Goal: Book appointment/travel/reservation

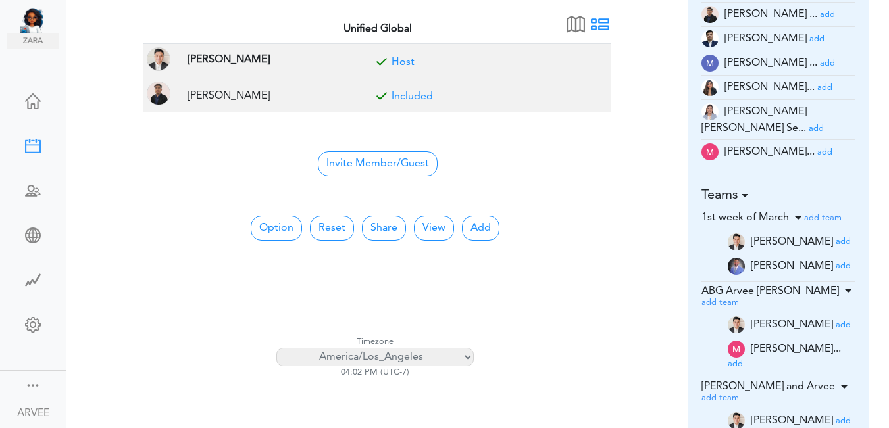
scroll to position [320, 0]
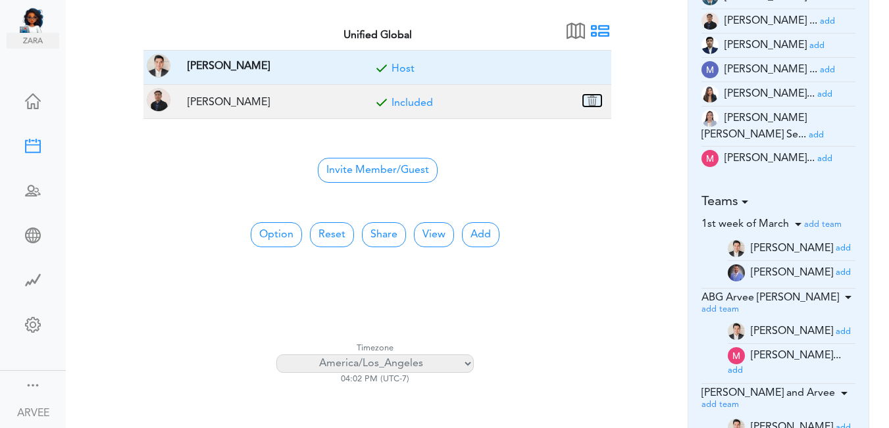
click at [591, 103] on button "button" at bounding box center [592, 101] width 18 height 12
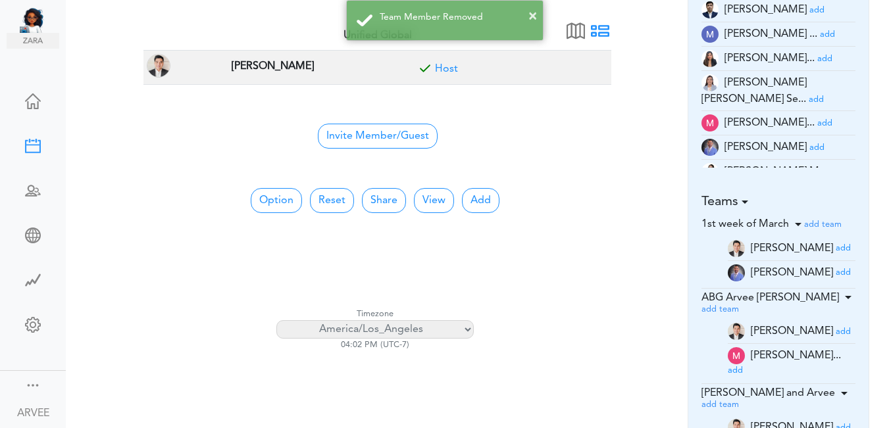
scroll to position [38, 0]
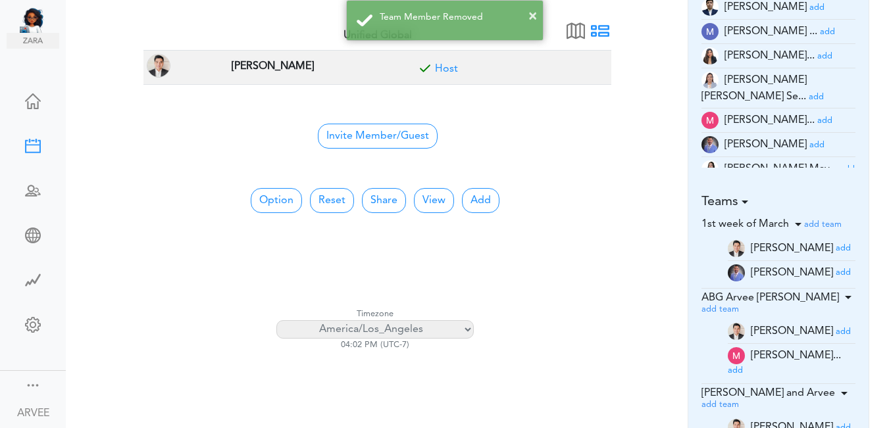
click at [837, 118] on li "Michael Ange... add" at bounding box center [778, 121] width 155 height 24
click at [840, 116] on li "Michael Ange... add" at bounding box center [778, 121] width 155 height 24
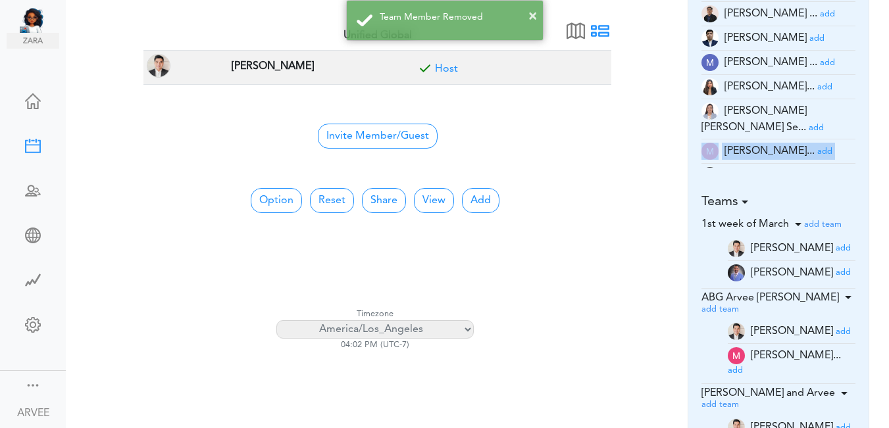
scroll to position [4, 0]
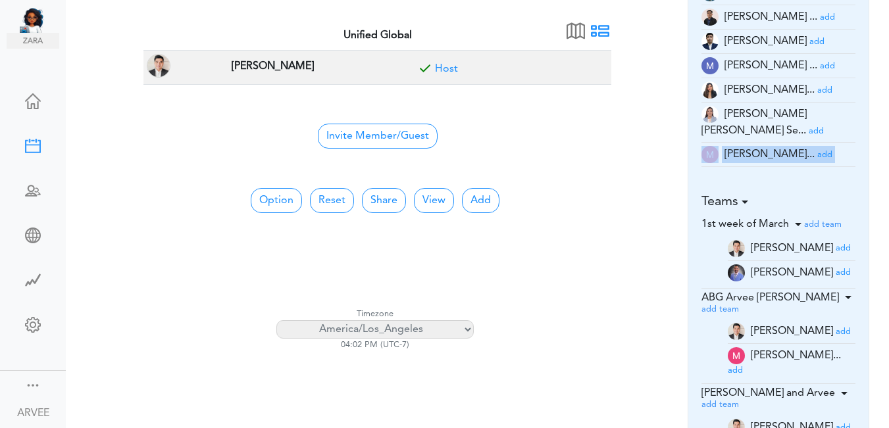
click at [820, 68] on small "add" at bounding box center [827, 66] width 15 height 9
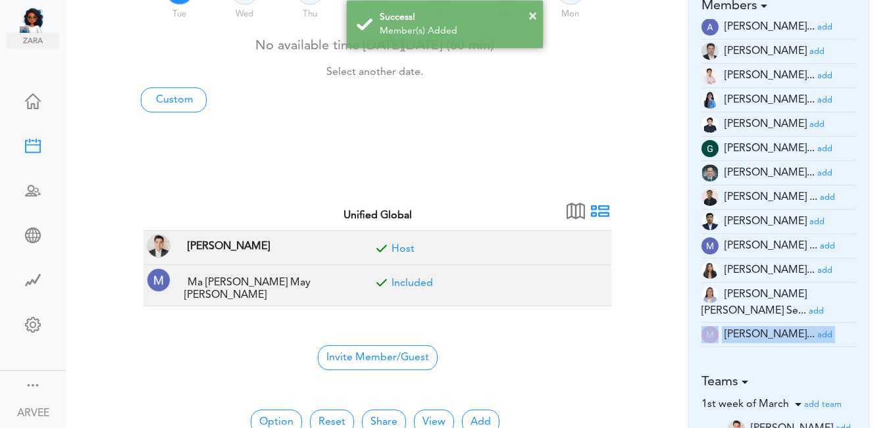
scroll to position [178, 0]
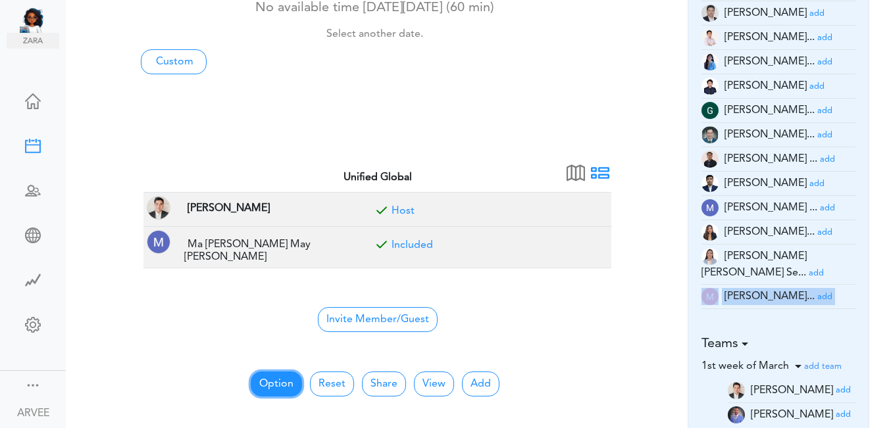
click at [267, 377] on button "Option" at bounding box center [276, 384] width 51 height 25
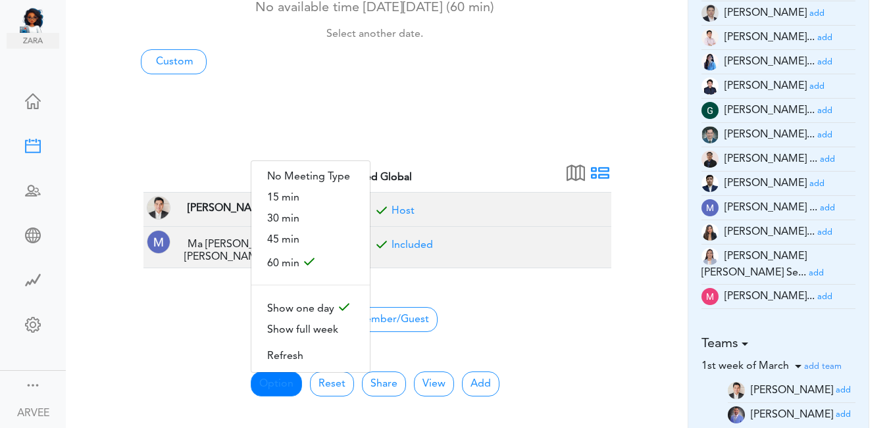
click at [591, 73] on div "No available time on Tue, 10/14 (60 min) Select another date. Custom" at bounding box center [374, 33] width 487 height 80
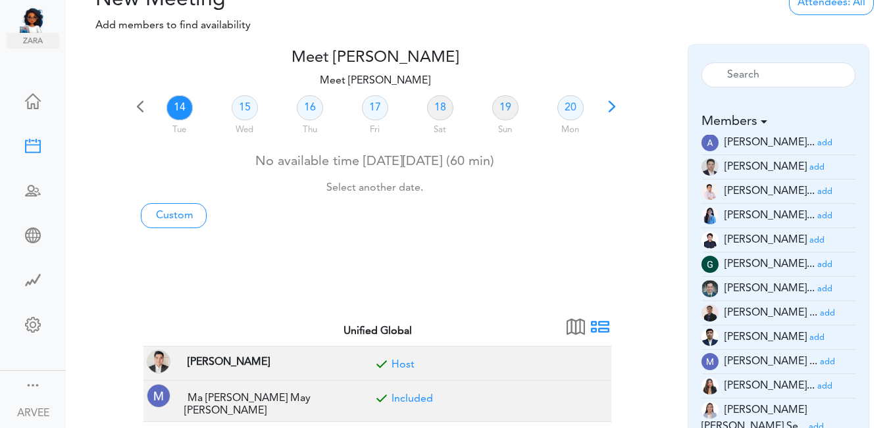
scroll to position [0, 0]
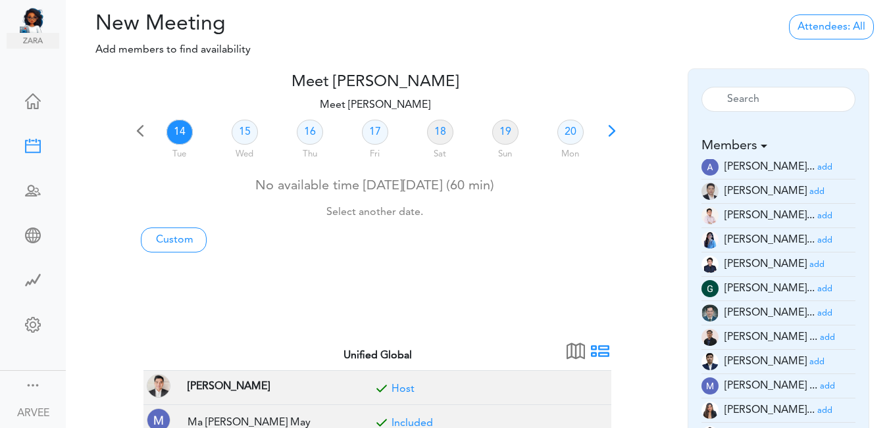
click at [609, 132] on span at bounding box center [611, 135] width 18 height 18
click at [306, 133] on link "23" at bounding box center [310, 132] width 26 height 25
click at [309, 130] on link "23" at bounding box center [310, 132] width 26 height 25
click at [178, 233] on link "Custom" at bounding box center [174, 240] width 66 height 25
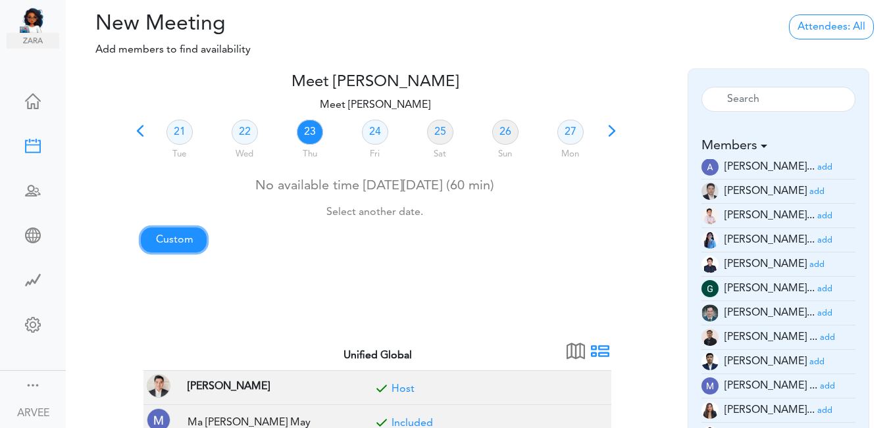
type input "Meet ARVEE FLORES"
type input "https://us02web.zoom.us/j/9174257685?pwd=VUE3Y2Fpem5ORktDVUZkeE9Yc01vZz09"
type input "2025-10-14T21:00"
type input "2025-10-14T21:30"
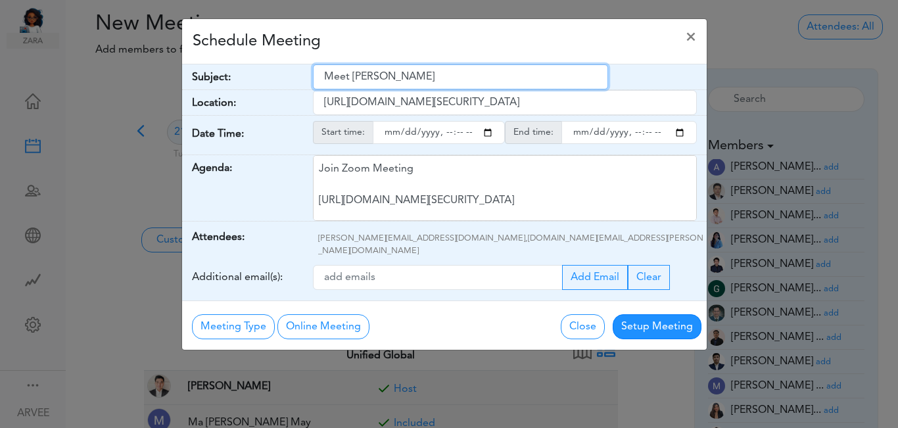
click at [325, 75] on input "Meet ARVEE FLORES" at bounding box center [460, 76] width 295 height 25
drag, startPoint x: 325, startPoint y: 75, endPoint x: 435, endPoint y: 74, distance: 110.5
click at [435, 74] on input "Meet ARVEE FLORES" at bounding box center [460, 76] width 295 height 25
paste input "Client Call: Christopher George – Tax Planning"
type input "Client Call: Christopher George – Tax Planning"
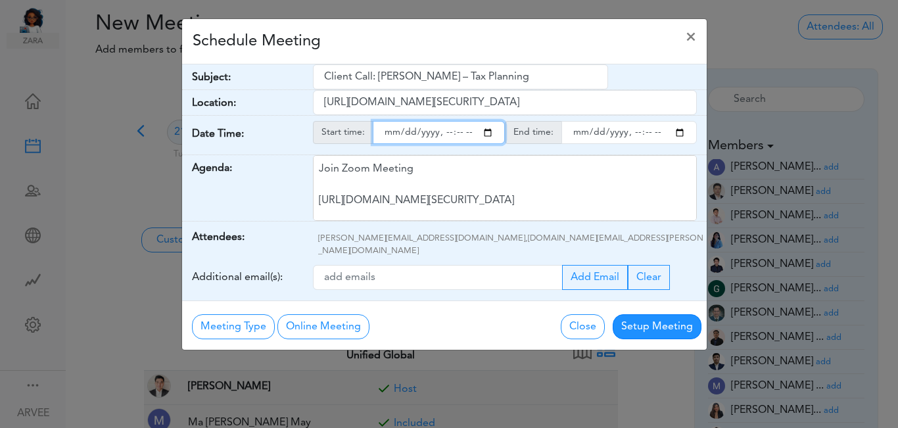
click at [488, 134] on input "starttime" at bounding box center [439, 132] width 132 height 23
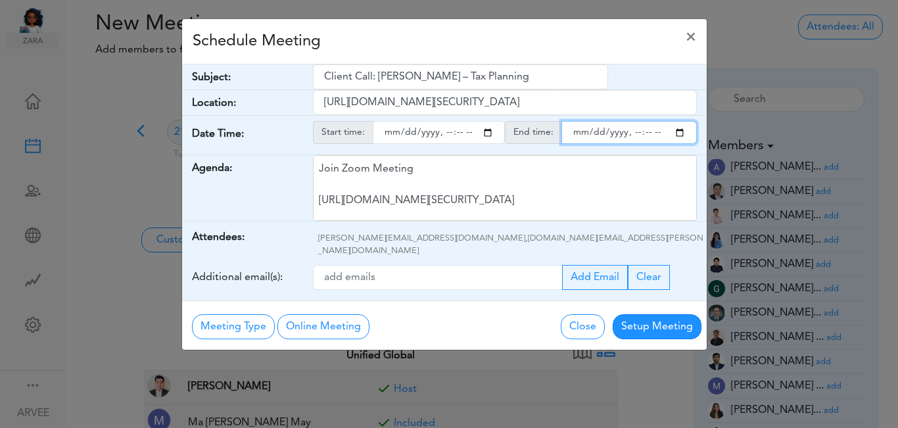
type input "2025-10-23T14:00"
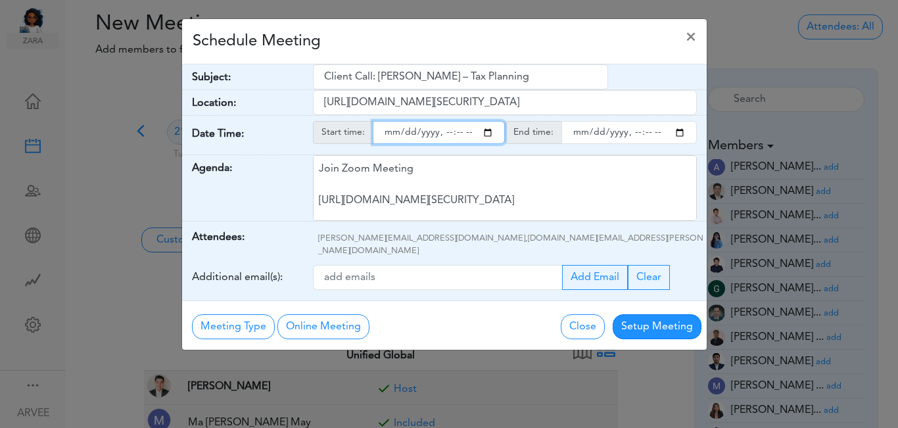
click at [675, 133] on input "endtime" at bounding box center [629, 132] width 135 height 23
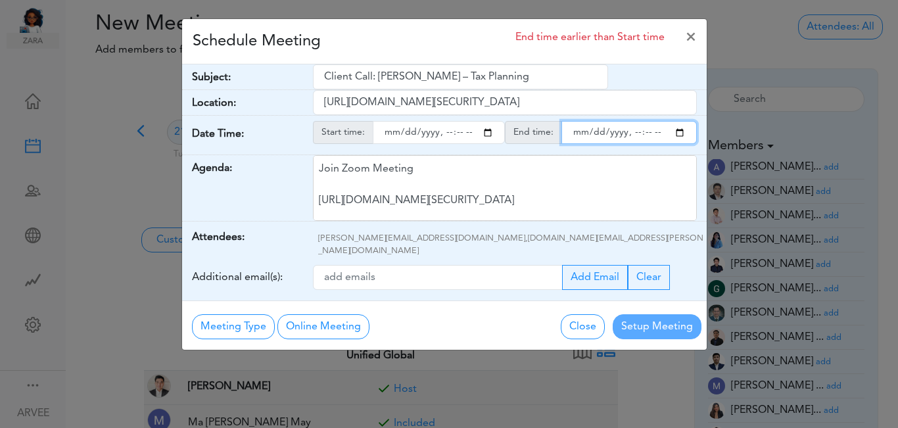
click at [645, 134] on input "endtime" at bounding box center [629, 132] width 135 height 23
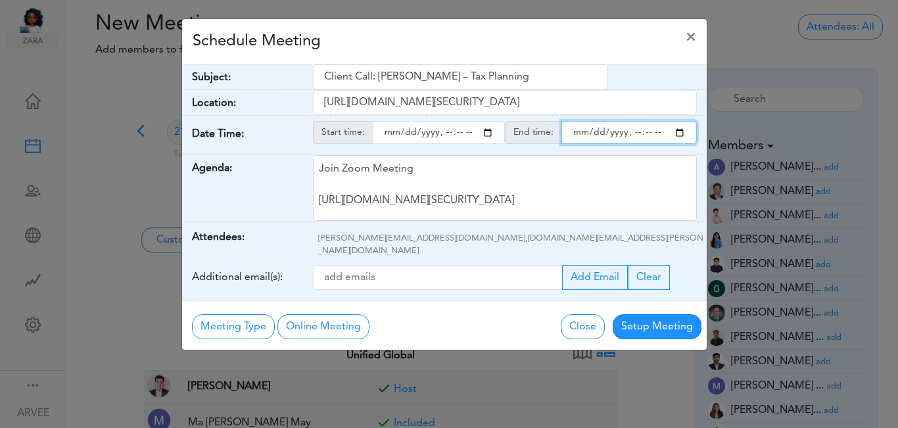
type input "2025-10-23T15:00"
click at [541, 32] on div "Schedule Meeting ×" at bounding box center [444, 41] width 525 height 45
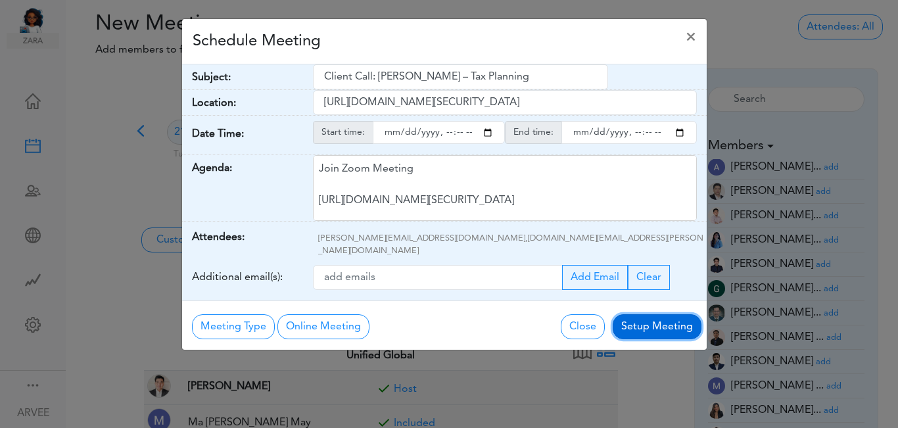
click at [639, 314] on button "Setup Meeting" at bounding box center [657, 326] width 89 height 25
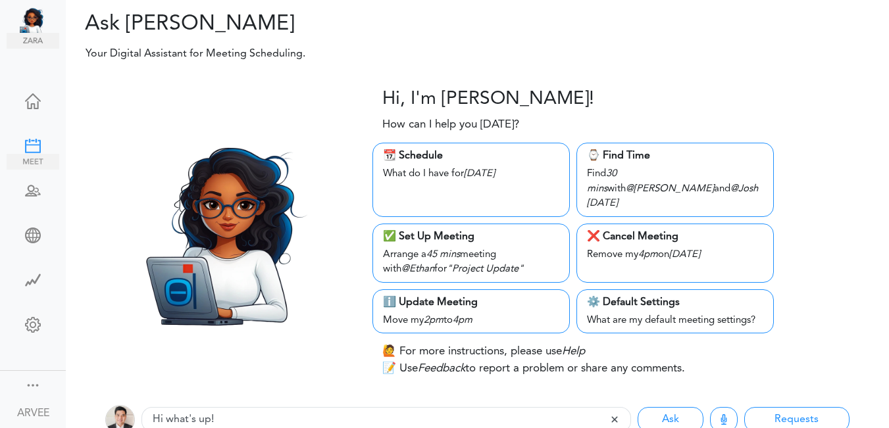
click at [27, 145] on div at bounding box center [33, 144] width 53 height 13
